Goal: Navigation & Orientation: Find specific page/section

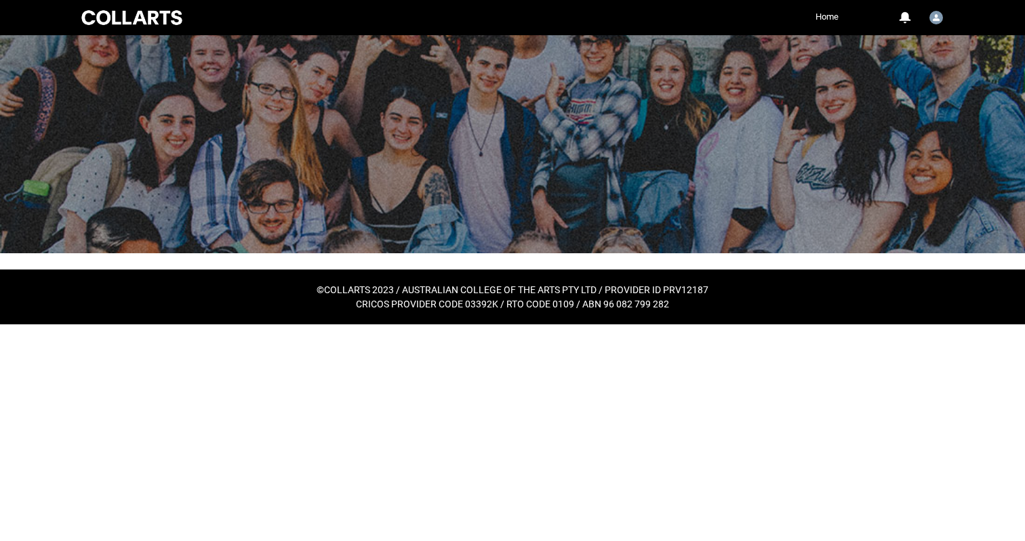
click at [477, 306] on h5 "CRICOS PROVIDER CODE 03392K / RTO CODE 0109 / ABN 96 082 799 282" at bounding box center [512, 305] width 1025 height 14
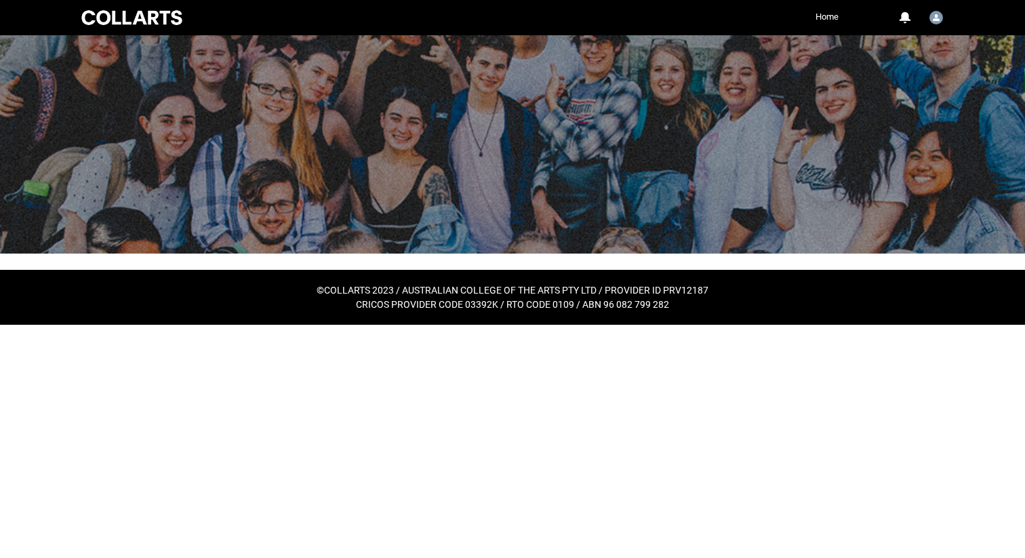
click at [476, 306] on h5 "CRICOS PROVIDER CODE 03392K / RTO CODE 0109 / ABN 96 082 799 282" at bounding box center [512, 305] width 1025 height 14
click at [825, 22] on link "Home" at bounding box center [827, 17] width 30 height 20
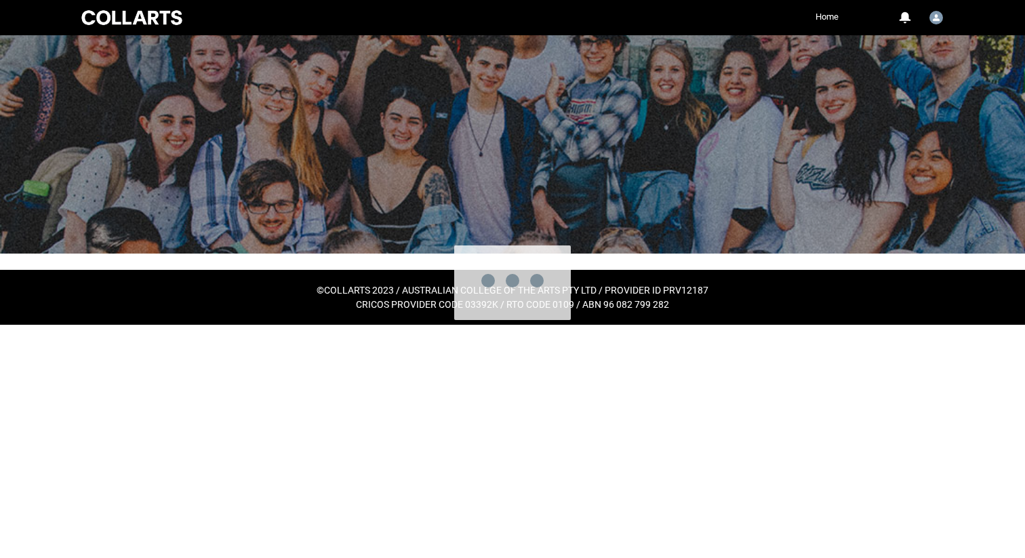
click at [824, 14] on div at bounding box center [526, 279] width 998 height 558
